Goal: Find specific page/section: Find specific page/section

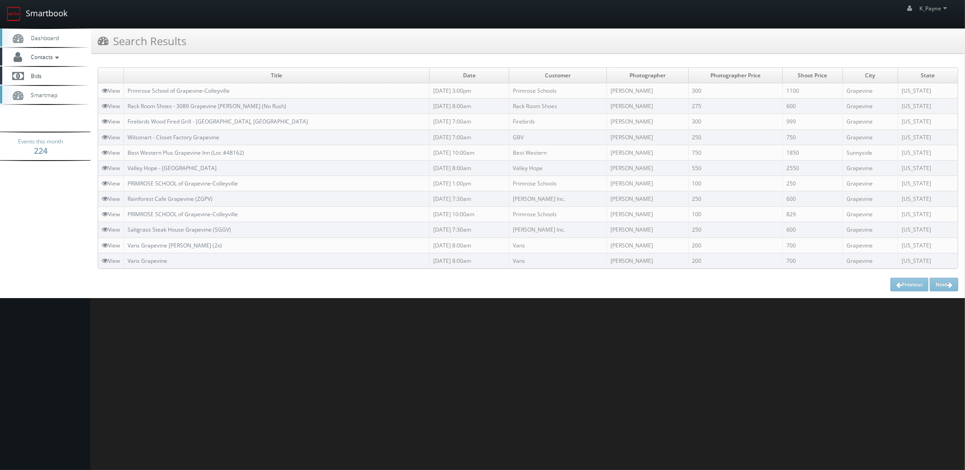
click at [47, 16] on link "Smartbook" at bounding box center [37, 14] width 74 height 28
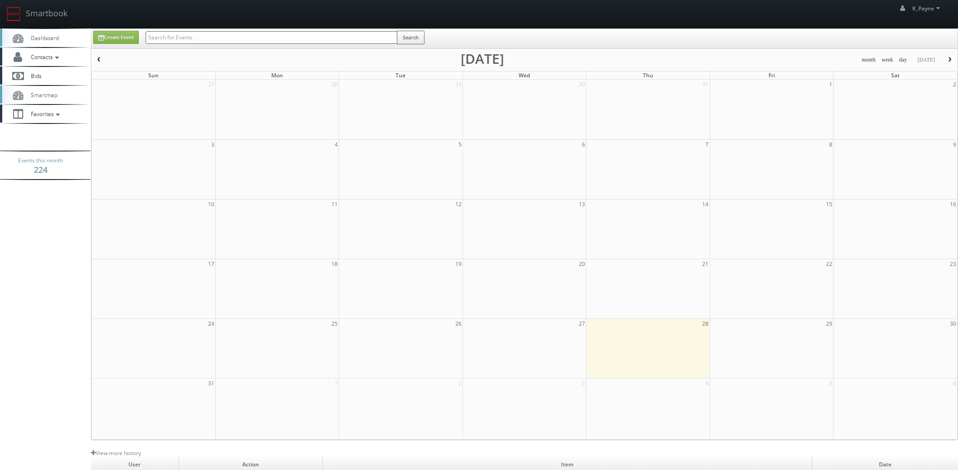
click at [197, 35] on input "text" at bounding box center [272, 37] width 252 height 13
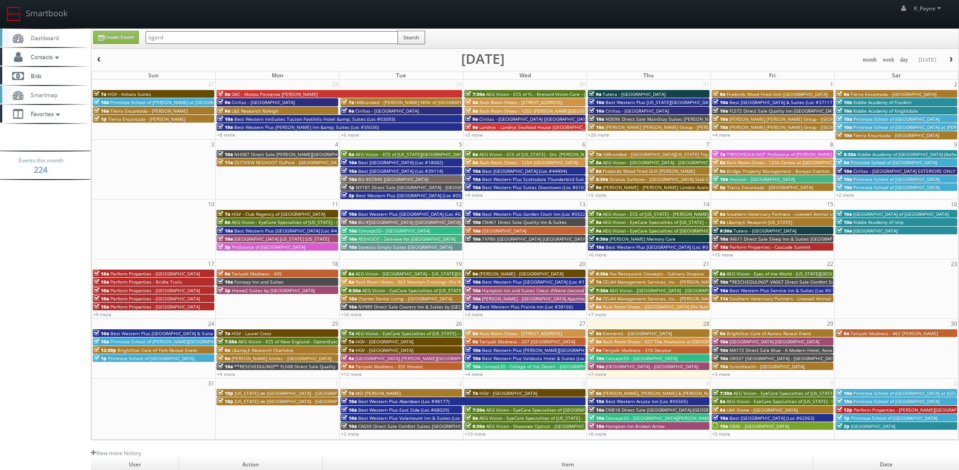
type input "tigard"
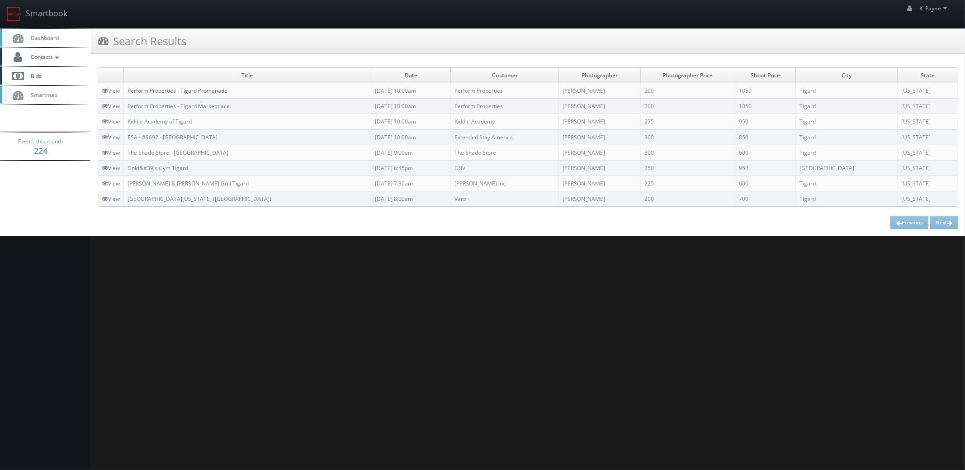
click at [220, 88] on link "Perform Properties - Tigard Promenade" at bounding box center [177, 91] width 100 height 8
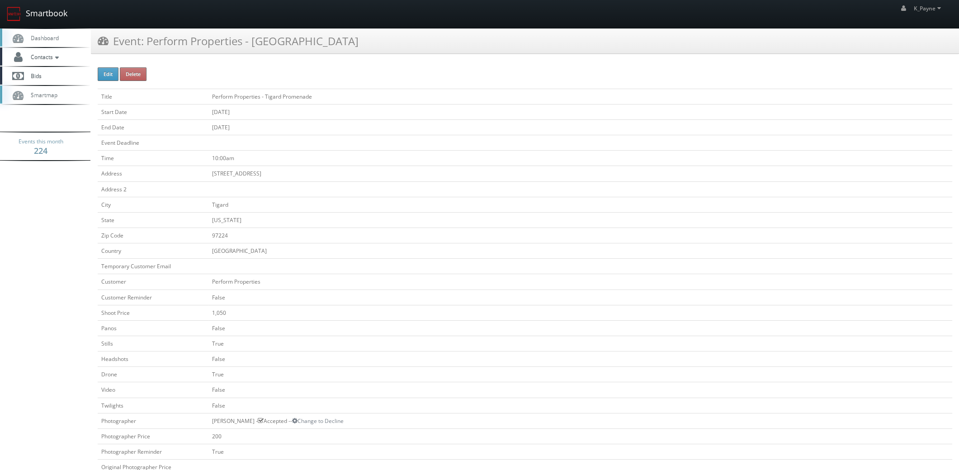
click at [33, 11] on link "Smartbook" at bounding box center [37, 14] width 74 height 28
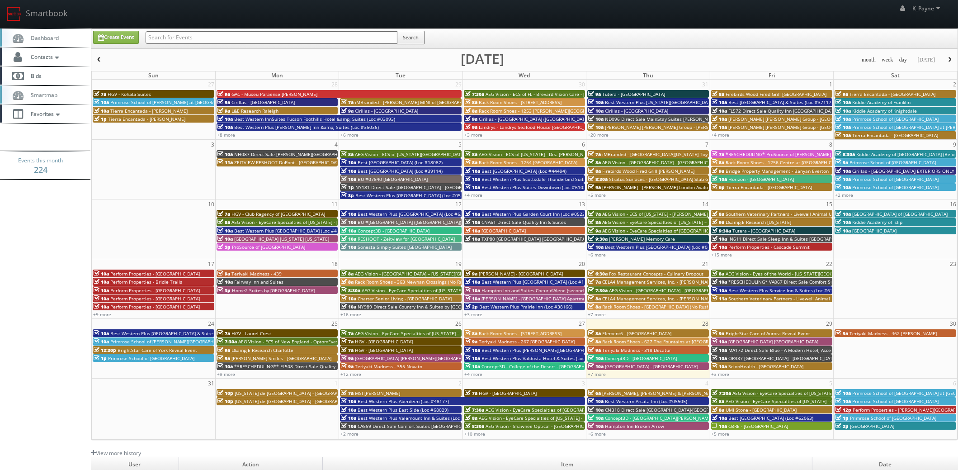
click at [197, 38] on input "text" at bounding box center [272, 37] width 252 height 13
type input "pineole"
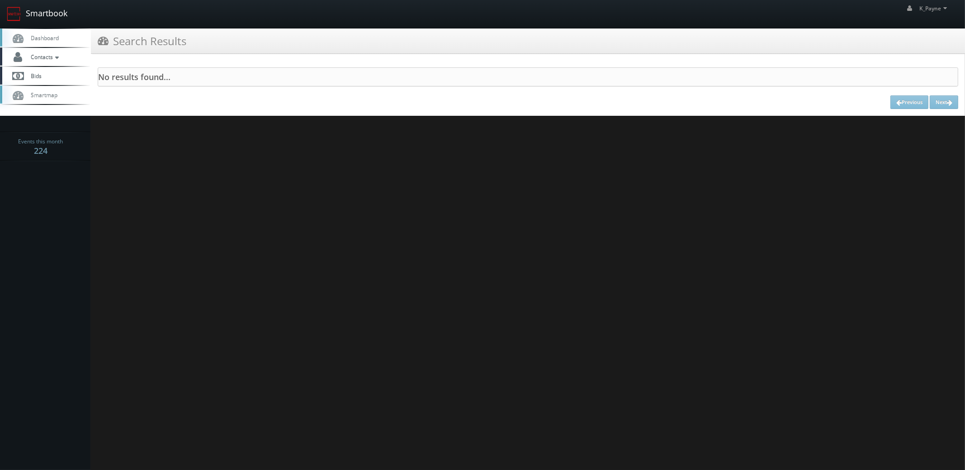
click at [56, 14] on link "Smartbook" at bounding box center [37, 14] width 74 height 28
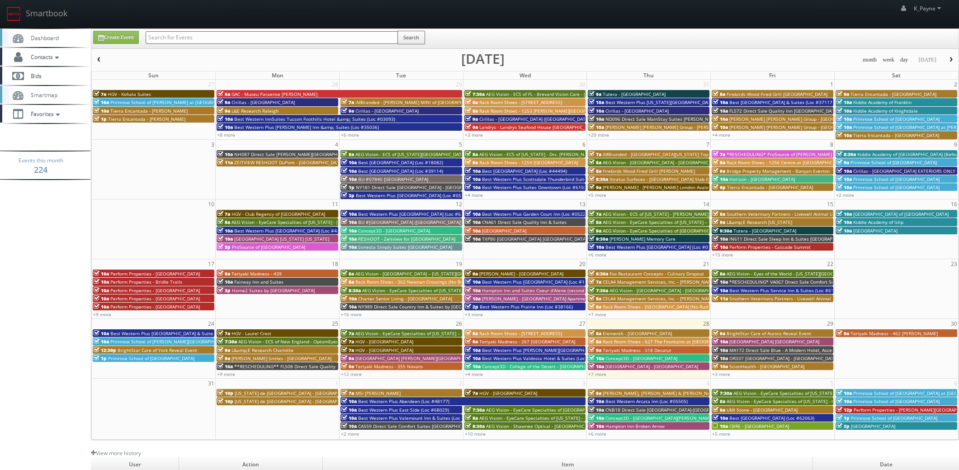
click at [206, 40] on input "text" at bounding box center [272, 37] width 252 height 13
type input "pinole"
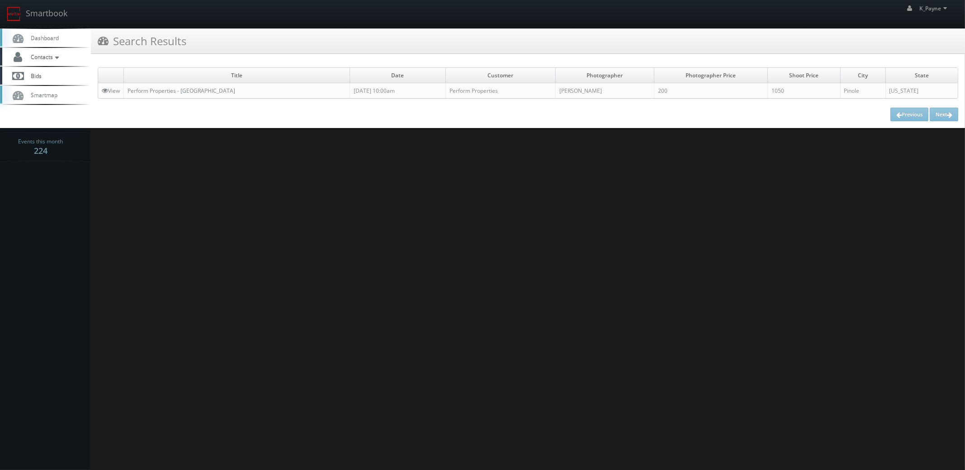
click at [192, 96] on td "Perform Properties - [GEOGRAPHIC_DATA]" at bounding box center [237, 90] width 226 height 15
click at [194, 90] on link "Perform Properties - [GEOGRAPHIC_DATA]" at bounding box center [181, 91] width 108 height 8
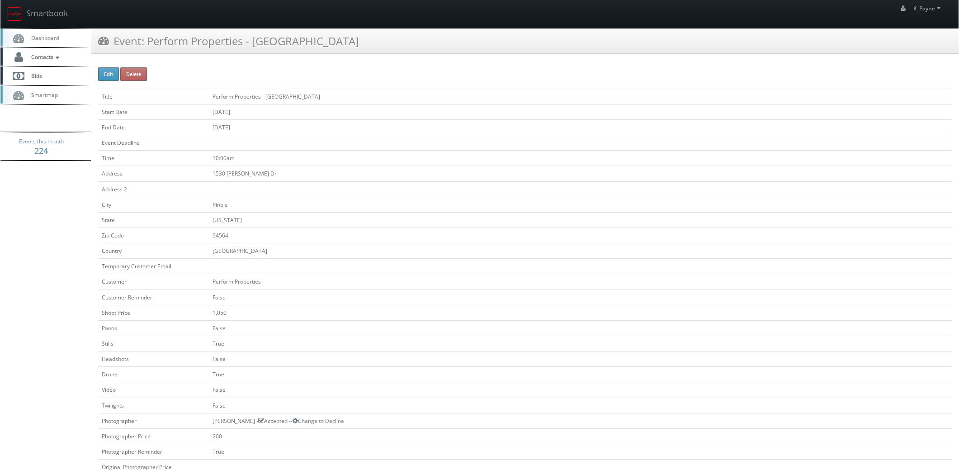
scroll to position [226, 0]
